Goal: Find specific page/section: Find specific page/section

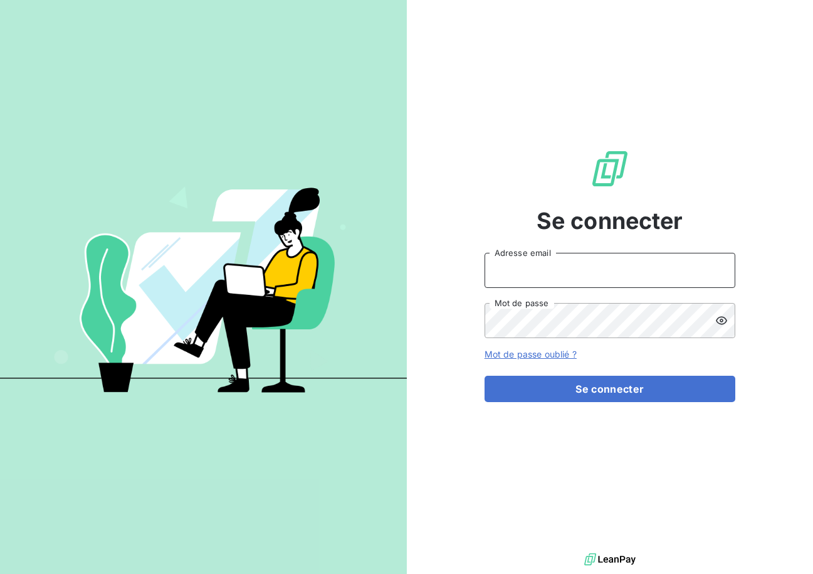
type input "[EMAIL_ADDRESS][DOMAIN_NAME]"
click at [665, 404] on div "Se connecter [EMAIL_ADDRESS][DOMAIN_NAME] Adresse email Mot de passe Mot de pas…" at bounding box center [610, 275] width 251 height 550
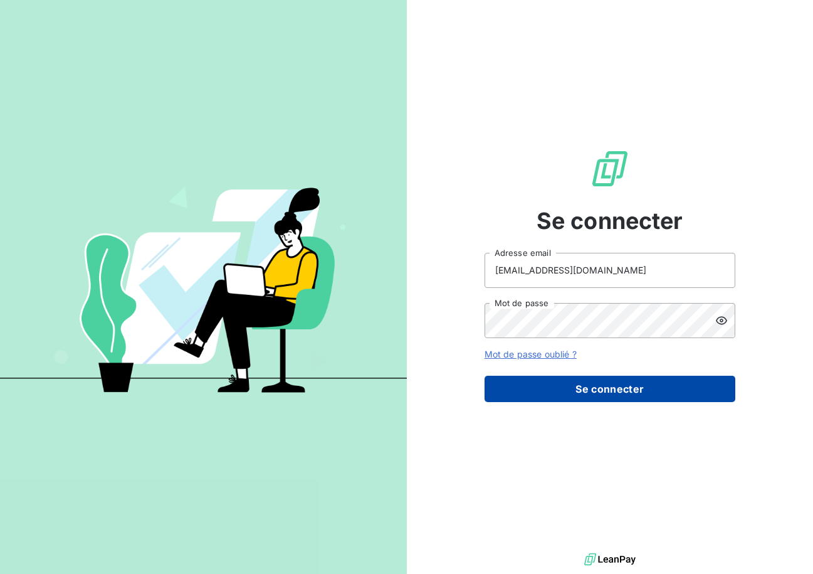
click at [657, 395] on button "Se connecter" at bounding box center [610, 389] width 251 height 26
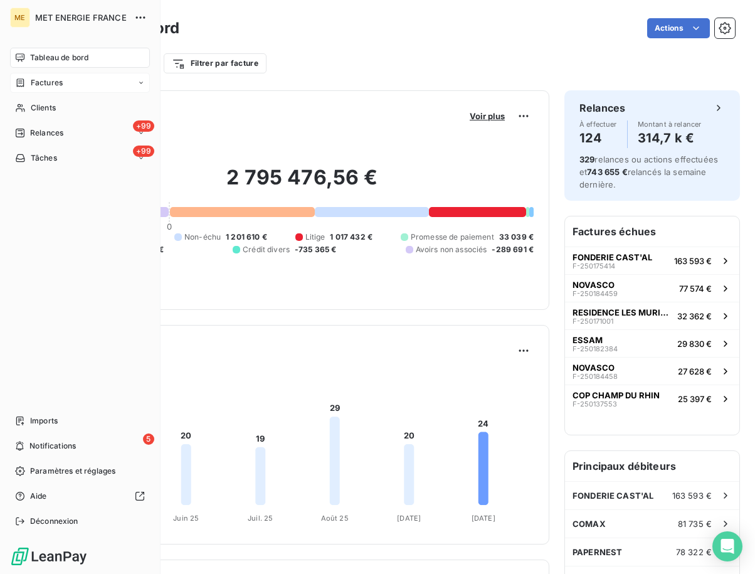
click at [41, 84] on span "Factures" at bounding box center [47, 82] width 32 height 11
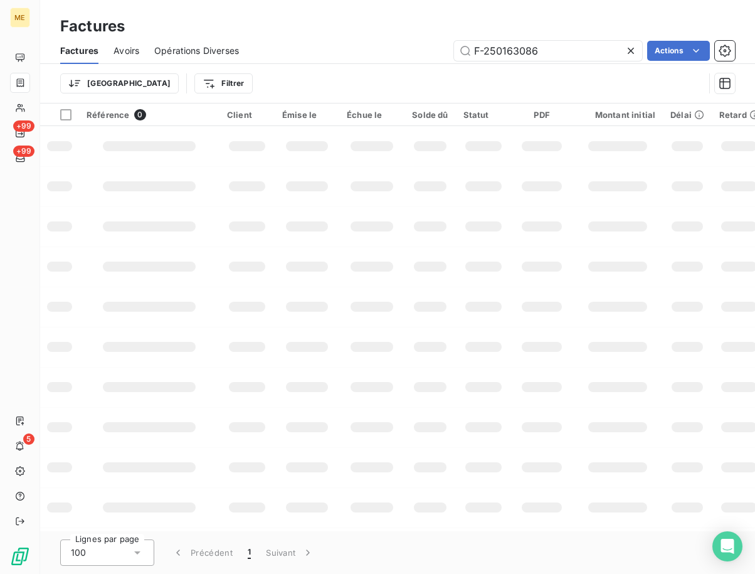
click at [589, 61] on div "Factures Avoirs Opérations Diverses F-250163086 Actions" at bounding box center [397, 51] width 715 height 26
click at [558, 53] on input "F-250163086" at bounding box center [548, 51] width 188 height 20
paste input "50892"
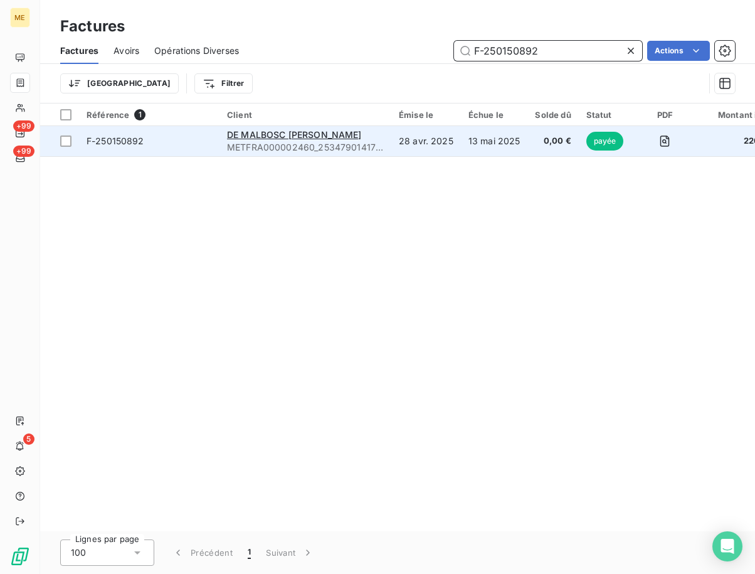
type input "F-250150892"
click at [118, 144] on span "F-250150892" at bounding box center [116, 140] width 58 height 11
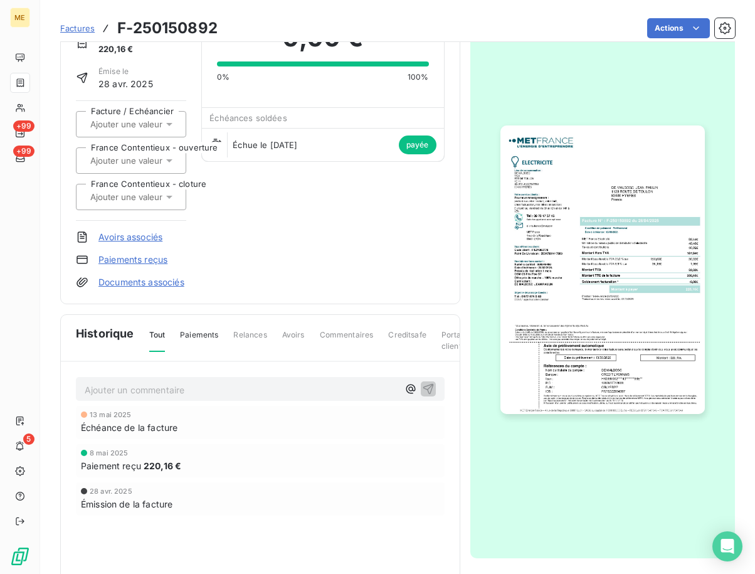
scroll to position [8, 0]
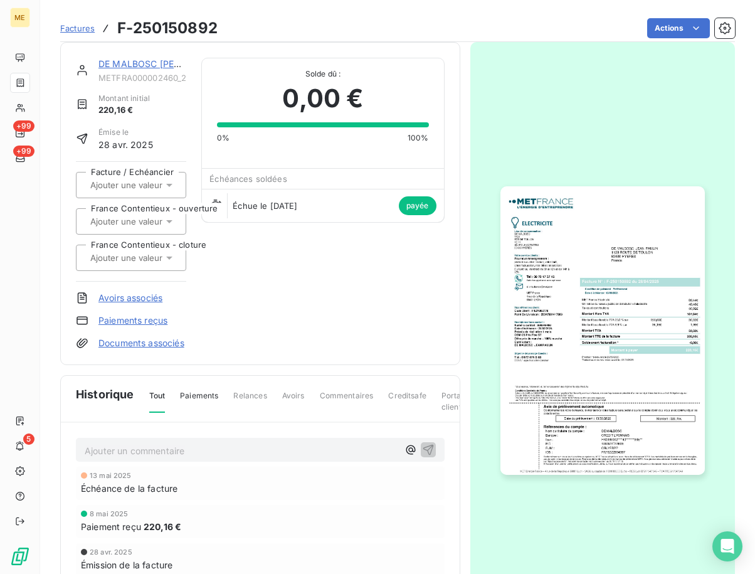
click at [635, 288] on img "button" at bounding box center [602, 330] width 204 height 288
